Goal: Task Accomplishment & Management: Manage account settings

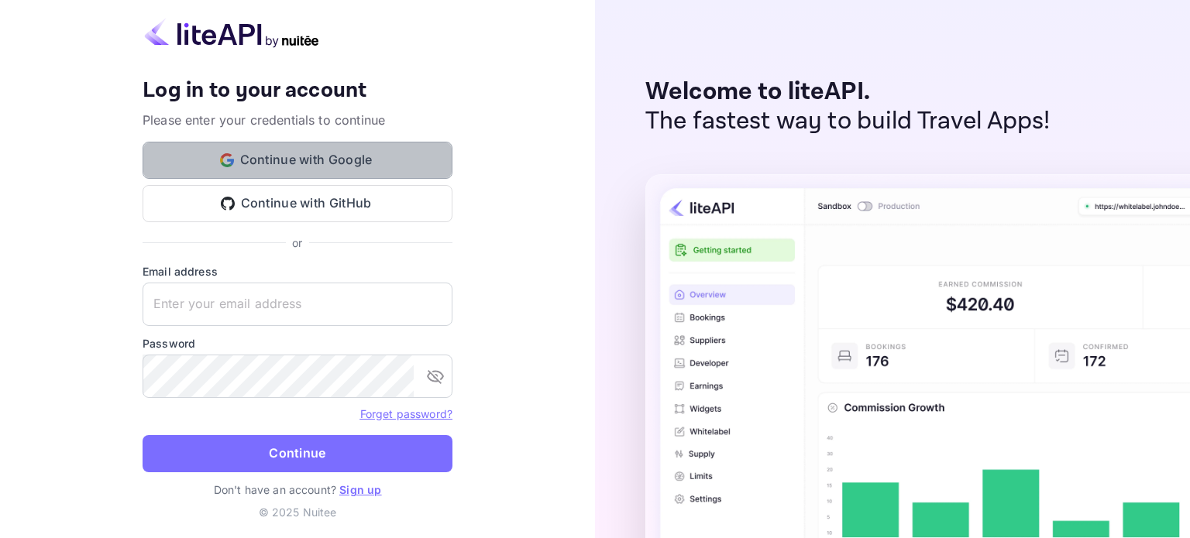
click at [335, 143] on button "Continue with Google" at bounding box center [298, 160] width 310 height 37
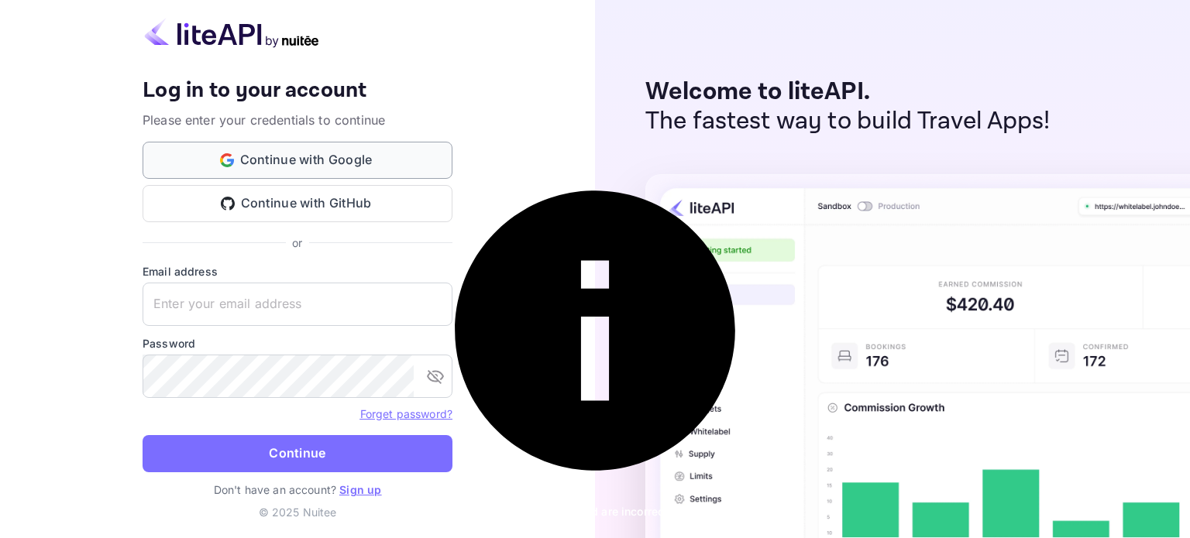
click at [377, 151] on button "Continue with Google" at bounding box center [298, 160] width 310 height 37
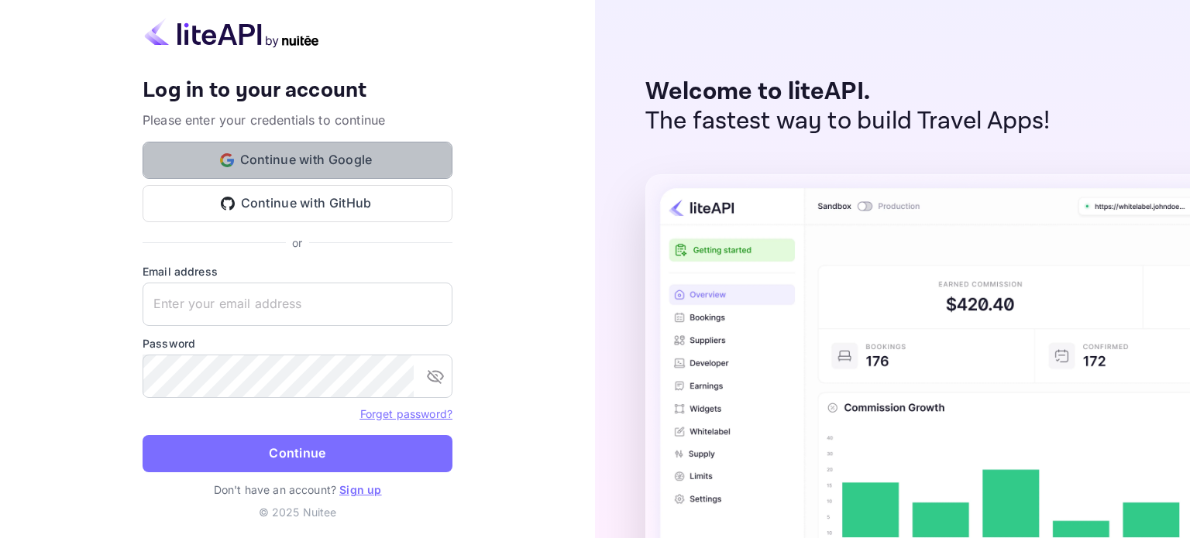
click at [393, 163] on button "Continue with Google" at bounding box center [298, 160] width 310 height 37
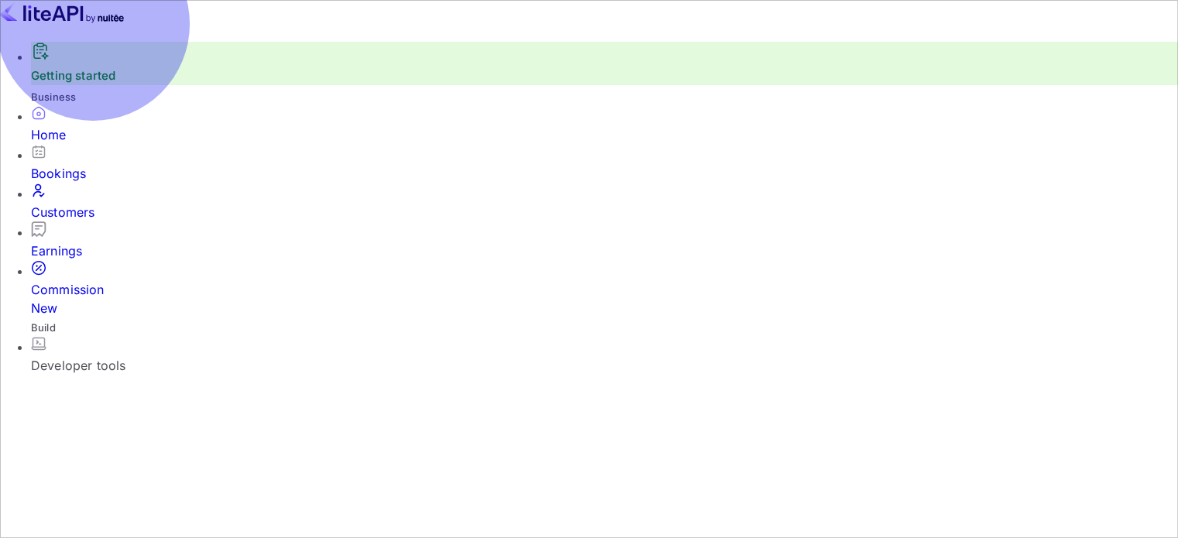
click at [102, 283] on div "Commission New" at bounding box center [604, 288] width 1147 height 57
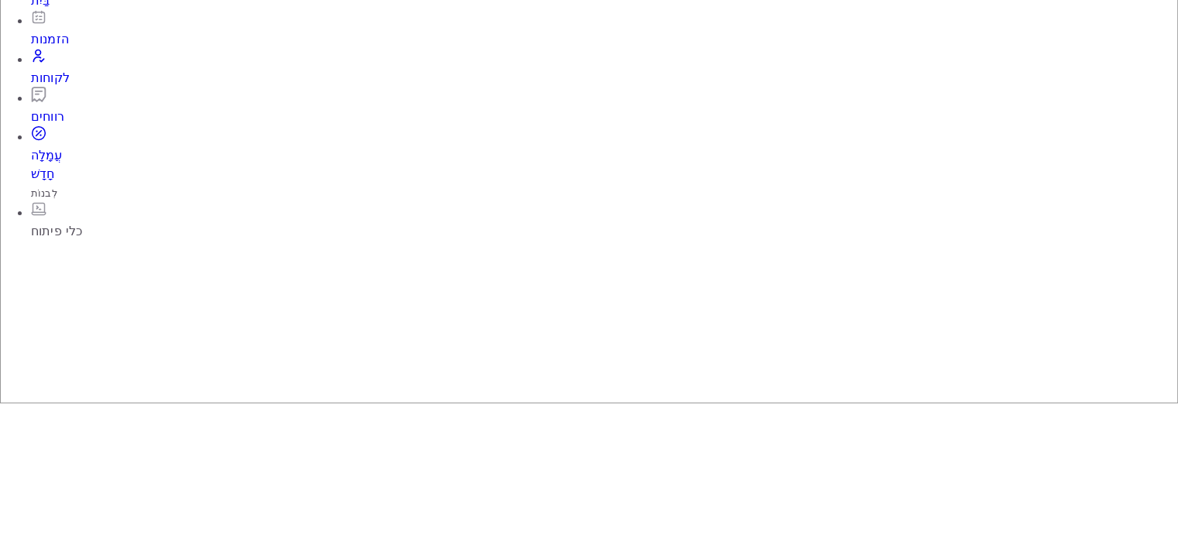
scroll to position [136, 0]
type input "8"
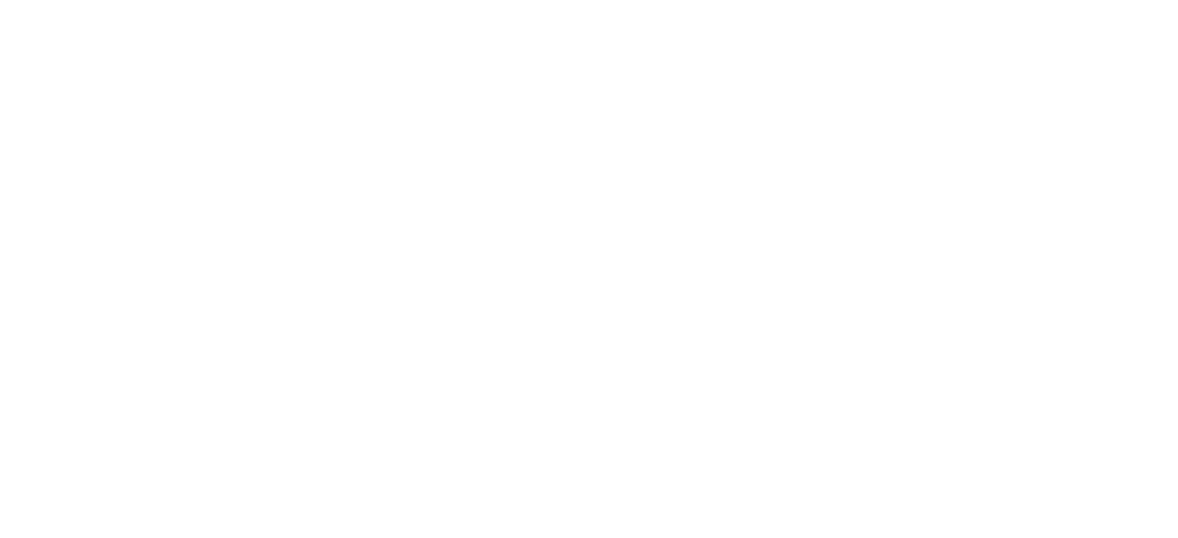
scroll to position [0, 0]
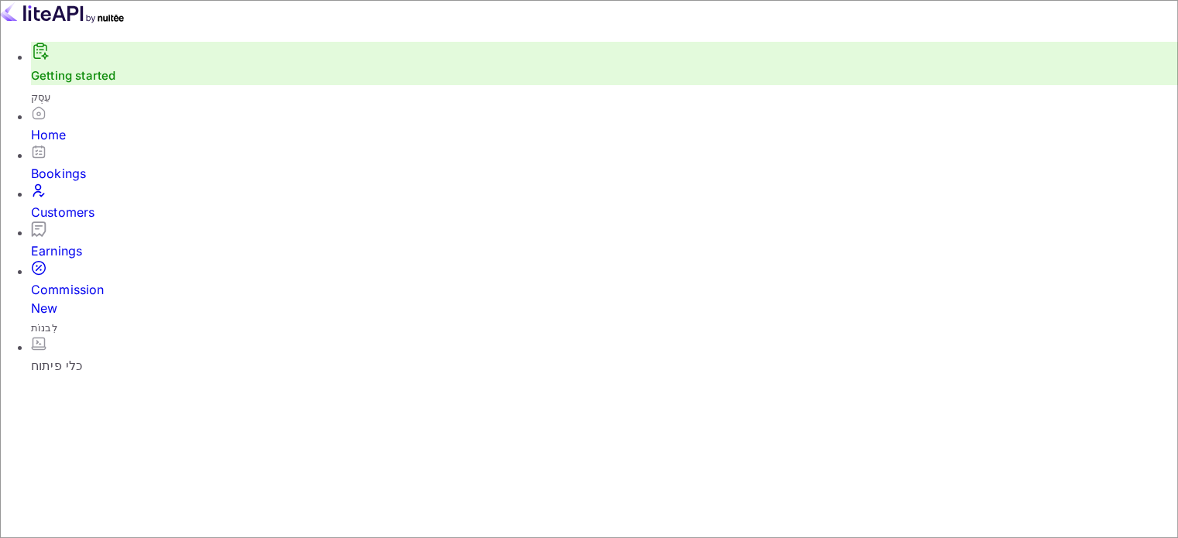
scroll to position [263, 561]
type input "8"
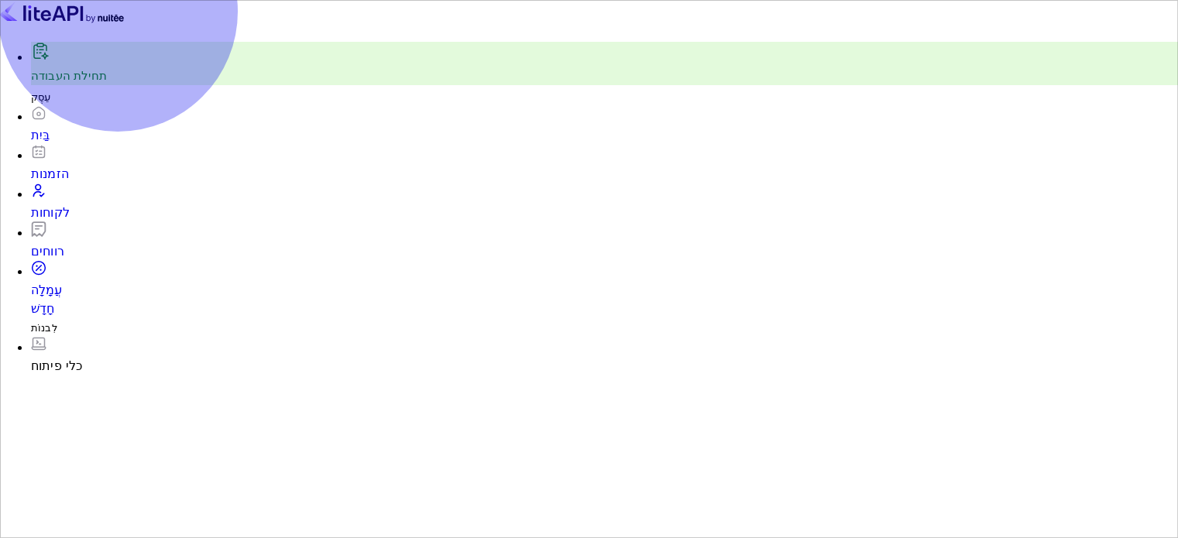
click at [127, 280] on div "עֲמָלָה חָדָשׁ" at bounding box center [604, 298] width 1147 height 37
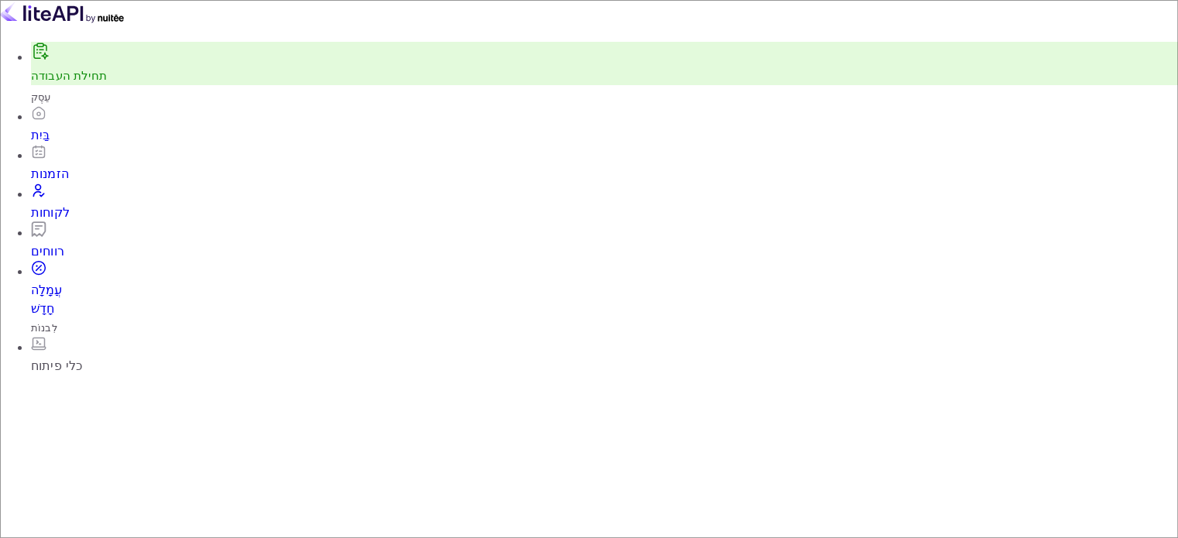
scroll to position [263, 561]
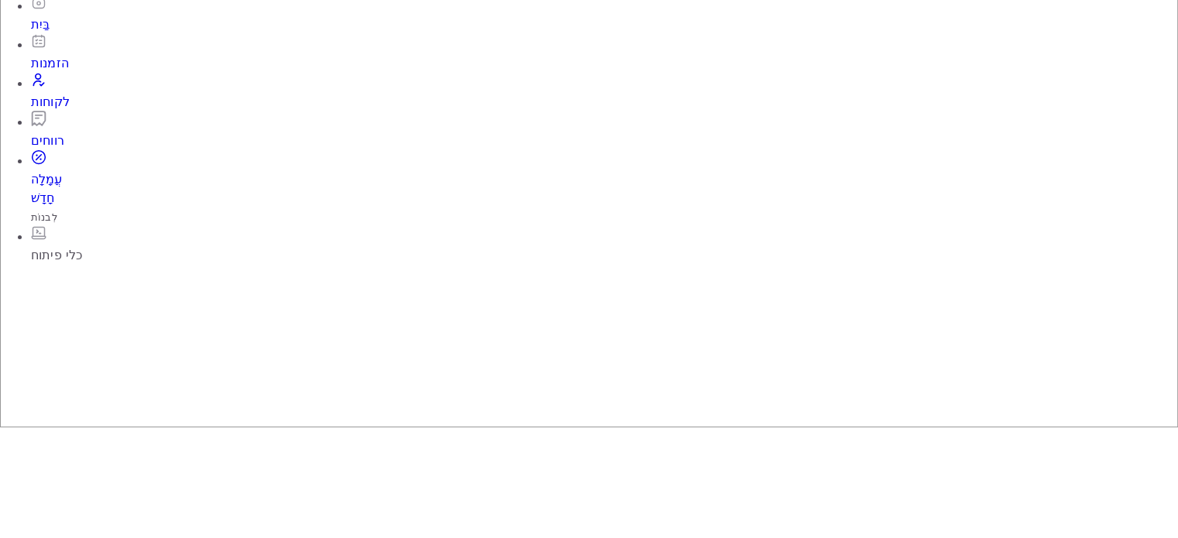
scroll to position [112, 0]
click at [68, 33] on div "Home" at bounding box center [604, 23] width 1147 height 19
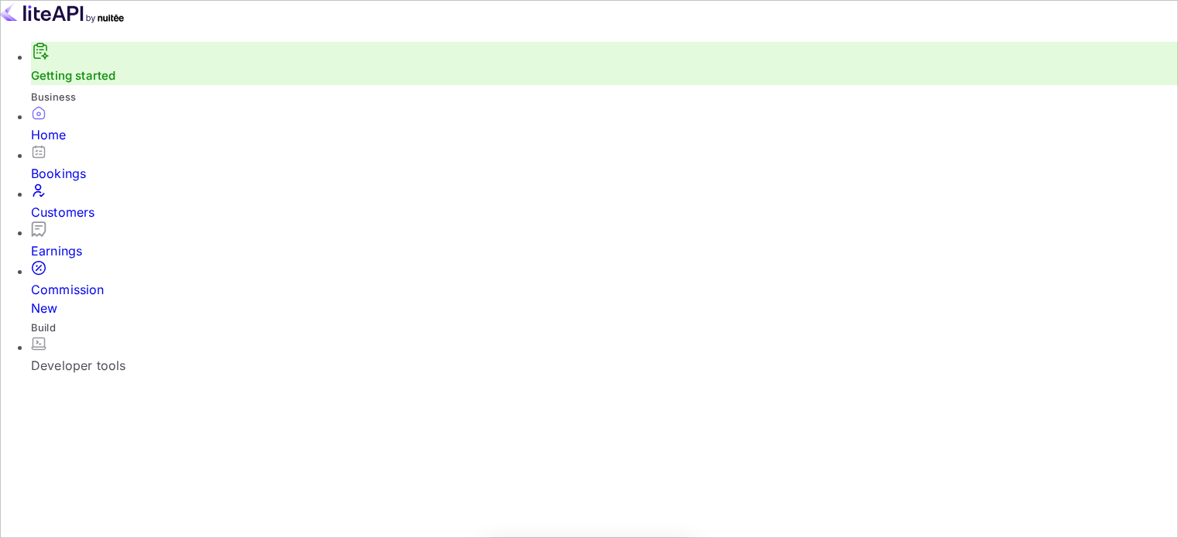
scroll to position [240, 291]
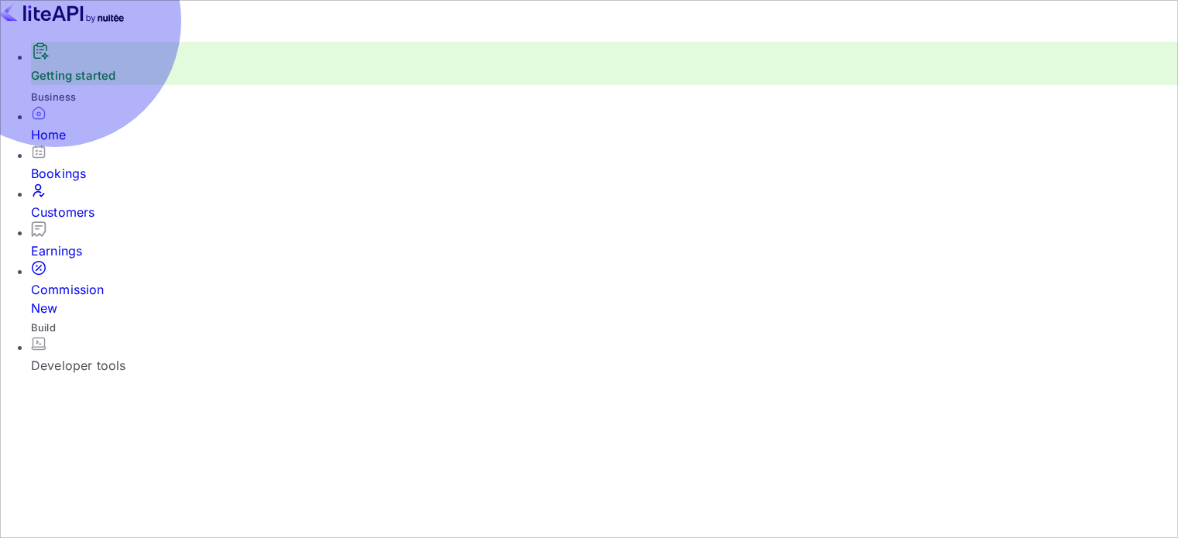
click at [64, 183] on div "Bookings" at bounding box center [604, 173] width 1147 height 19
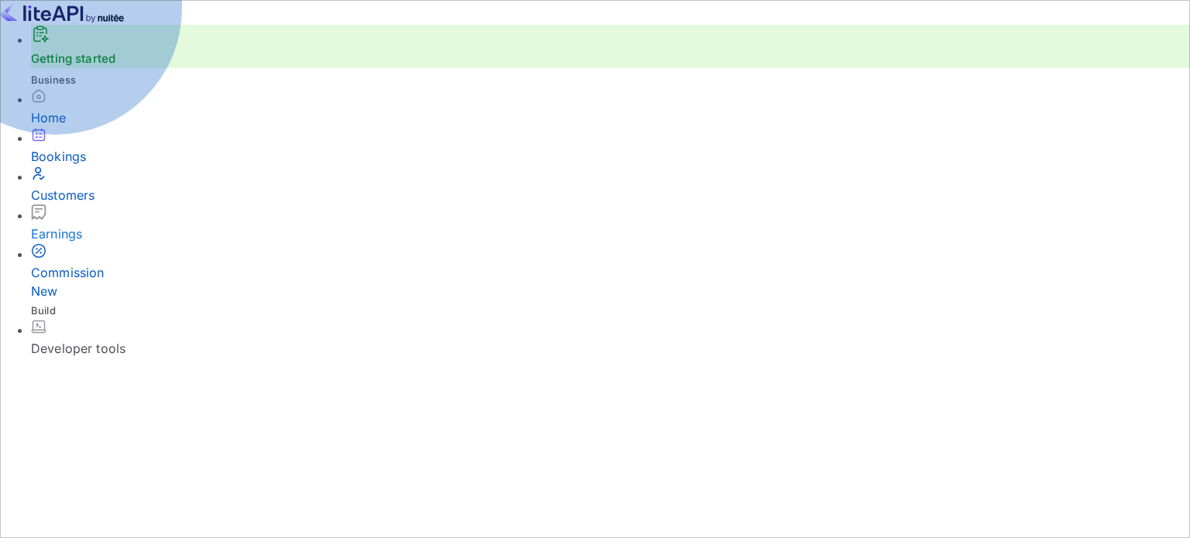
click at [64, 205] on div "Customers" at bounding box center [610, 195] width 1159 height 19
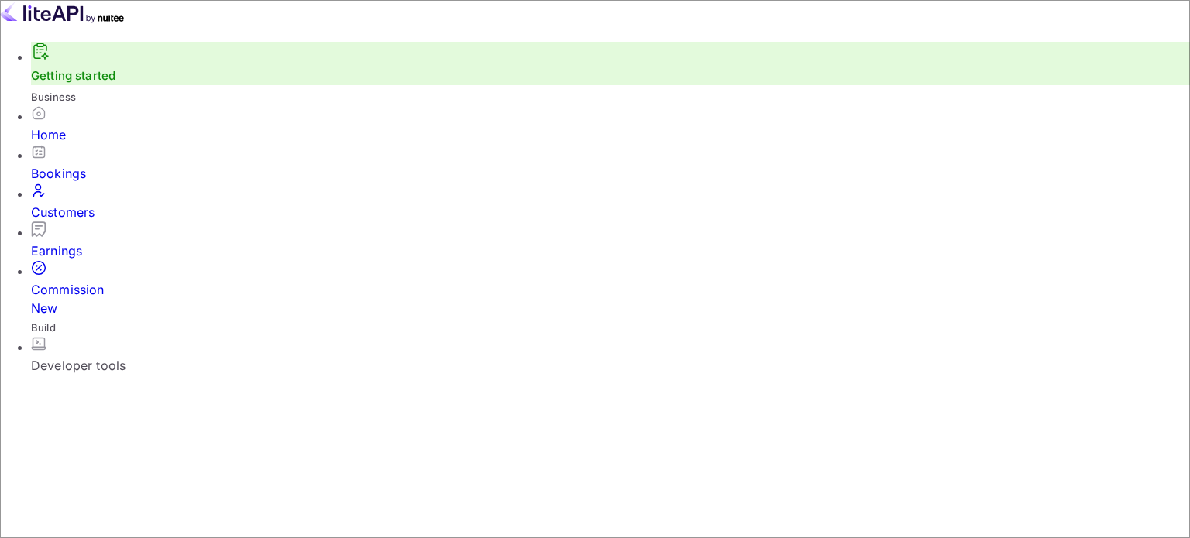
click at [70, 228] on link "Earnings" at bounding box center [610, 241] width 1159 height 39
